Goal: Information Seeking & Learning: Learn about a topic

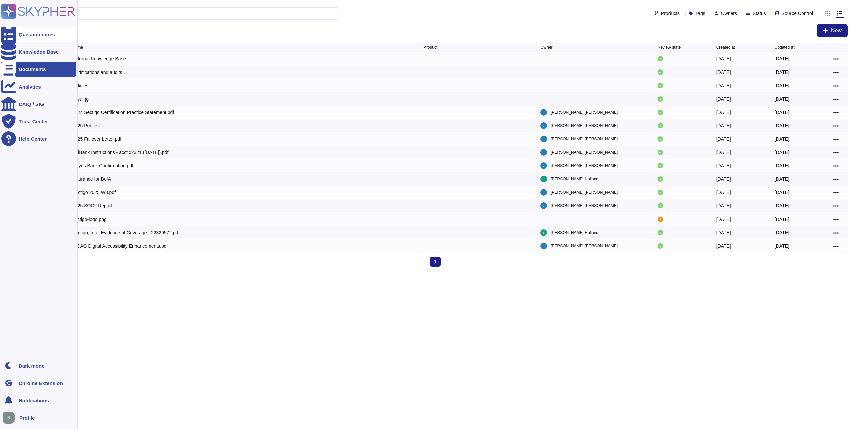
click at [32, 35] on div "Questionnaires" at bounding box center [37, 34] width 36 height 5
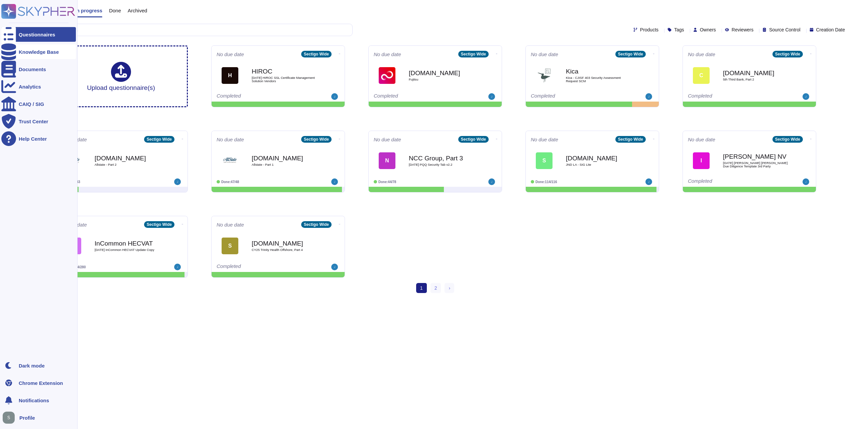
click at [32, 50] on div "Knowledge Base" at bounding box center [39, 51] width 40 height 5
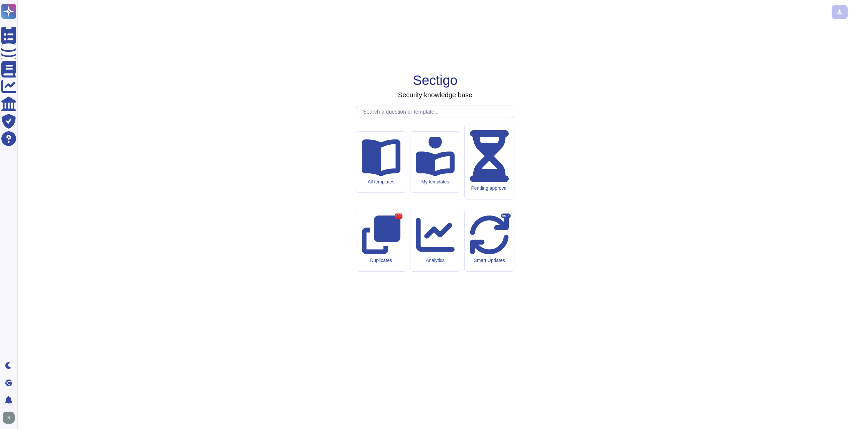
click at [380, 118] on input "text" at bounding box center [437, 112] width 154 height 12
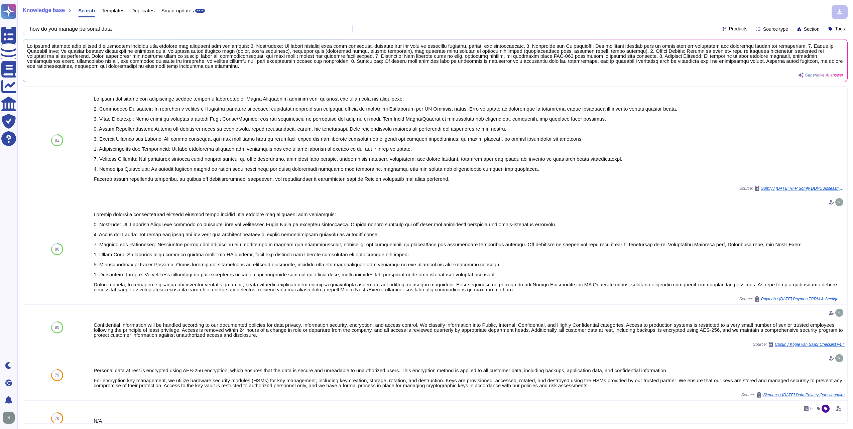
type input "how do you manage personal data"
